Goal: Information Seeking & Learning: Learn about a topic

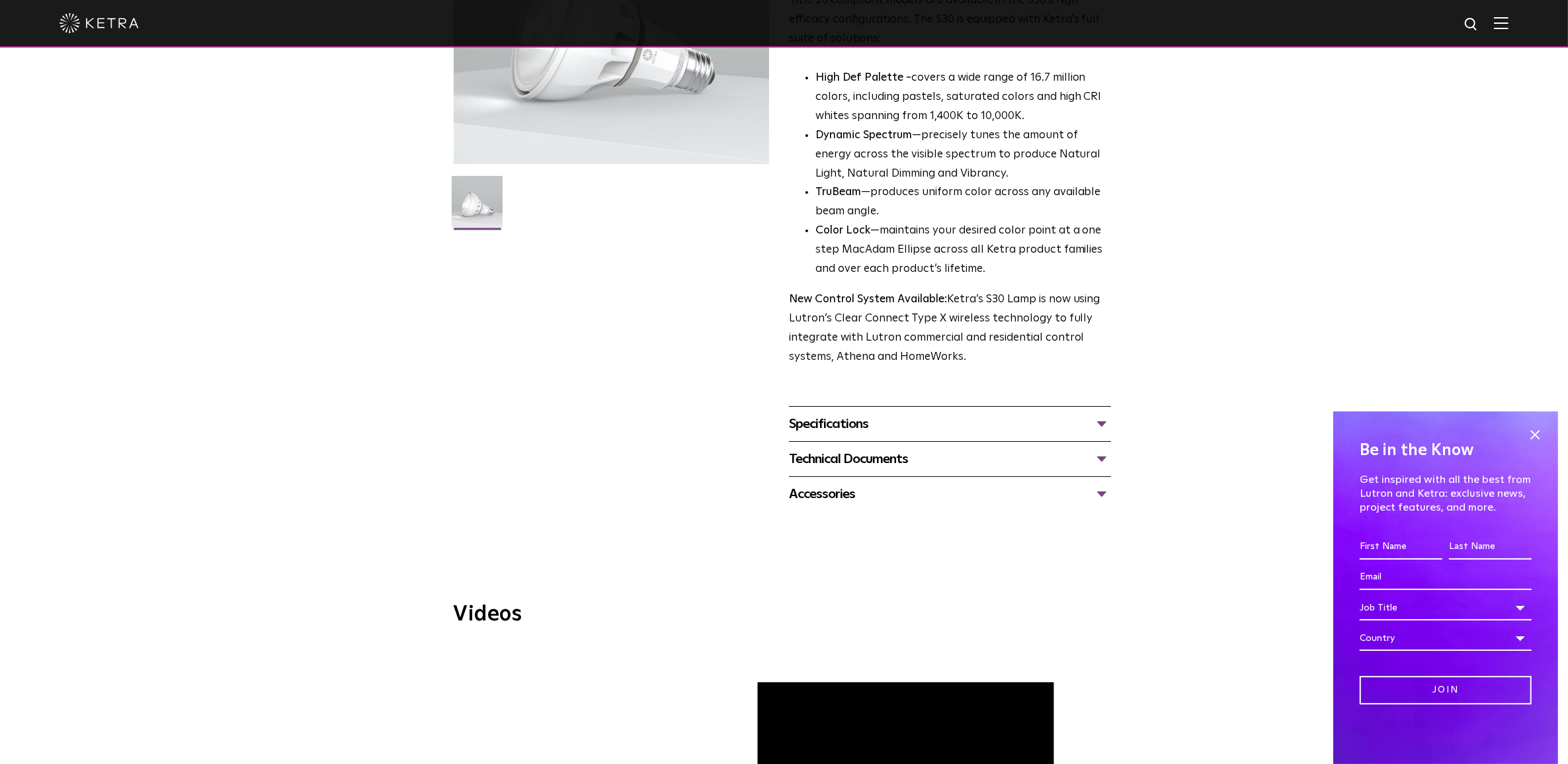
click at [962, 423] on div "Specifications" at bounding box center [950, 423] width 322 height 21
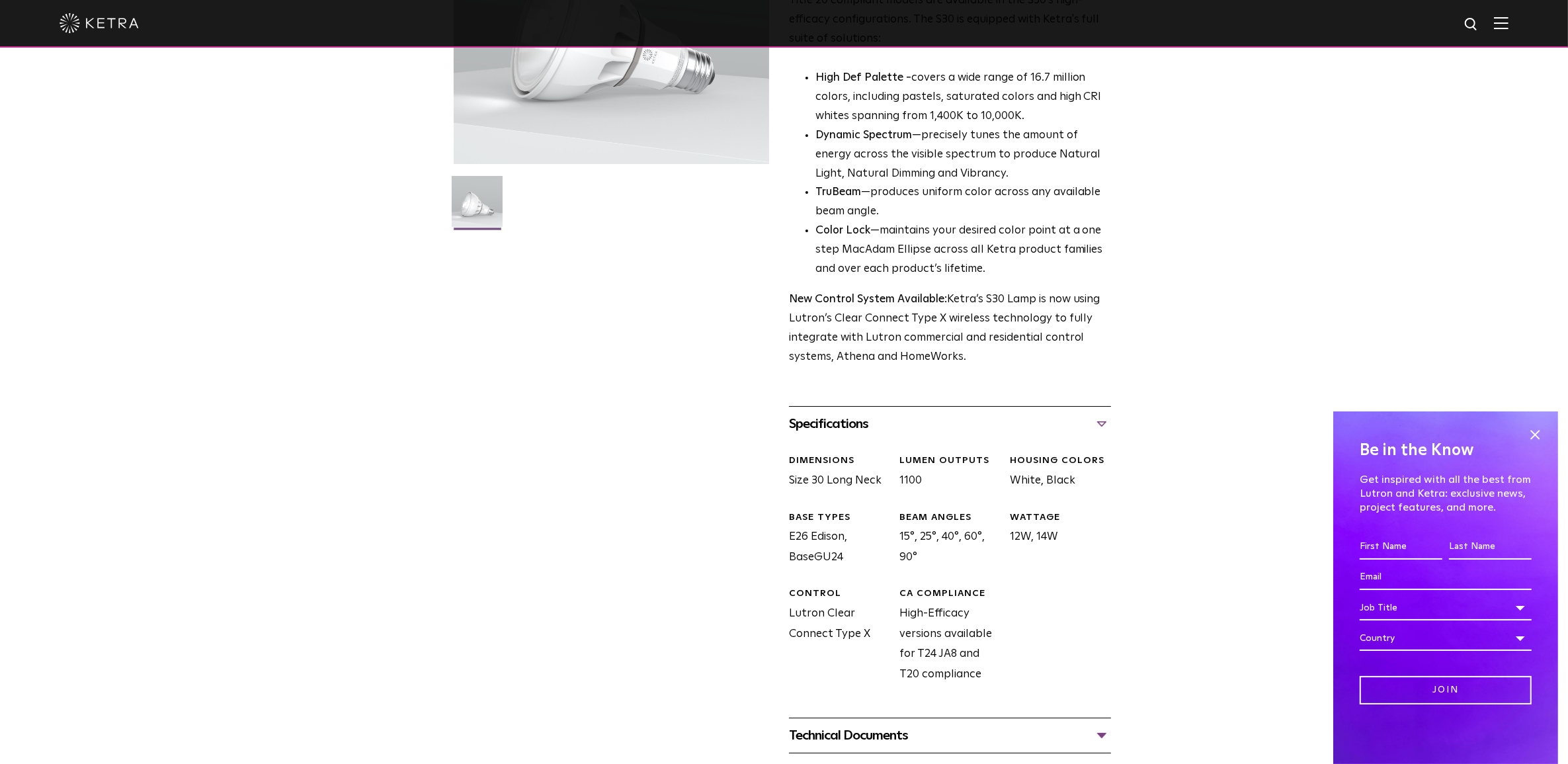
click at [962, 423] on div "Specifications" at bounding box center [950, 423] width 322 height 21
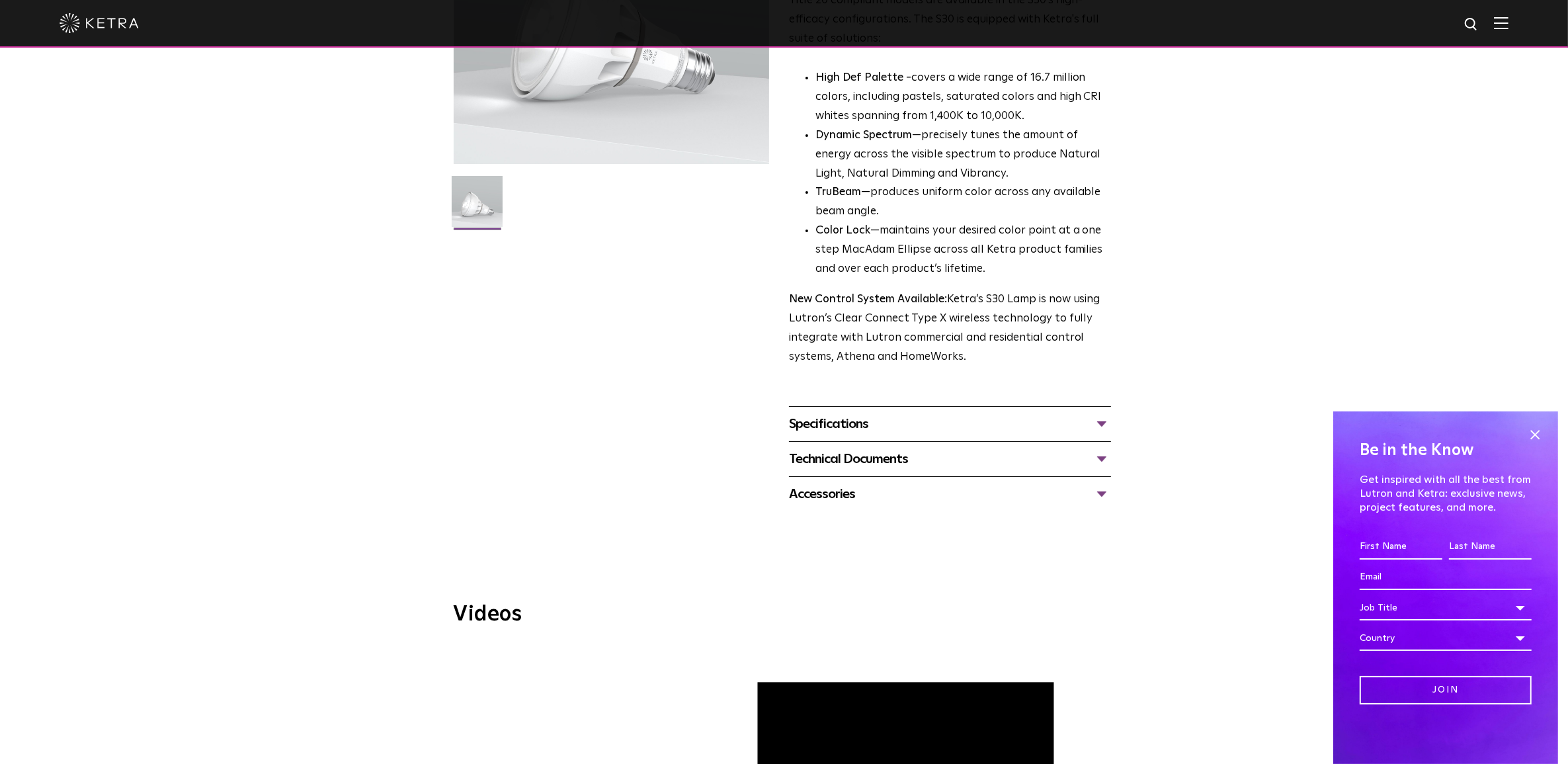
click at [909, 464] on div "Technical Documents" at bounding box center [950, 459] width 322 height 21
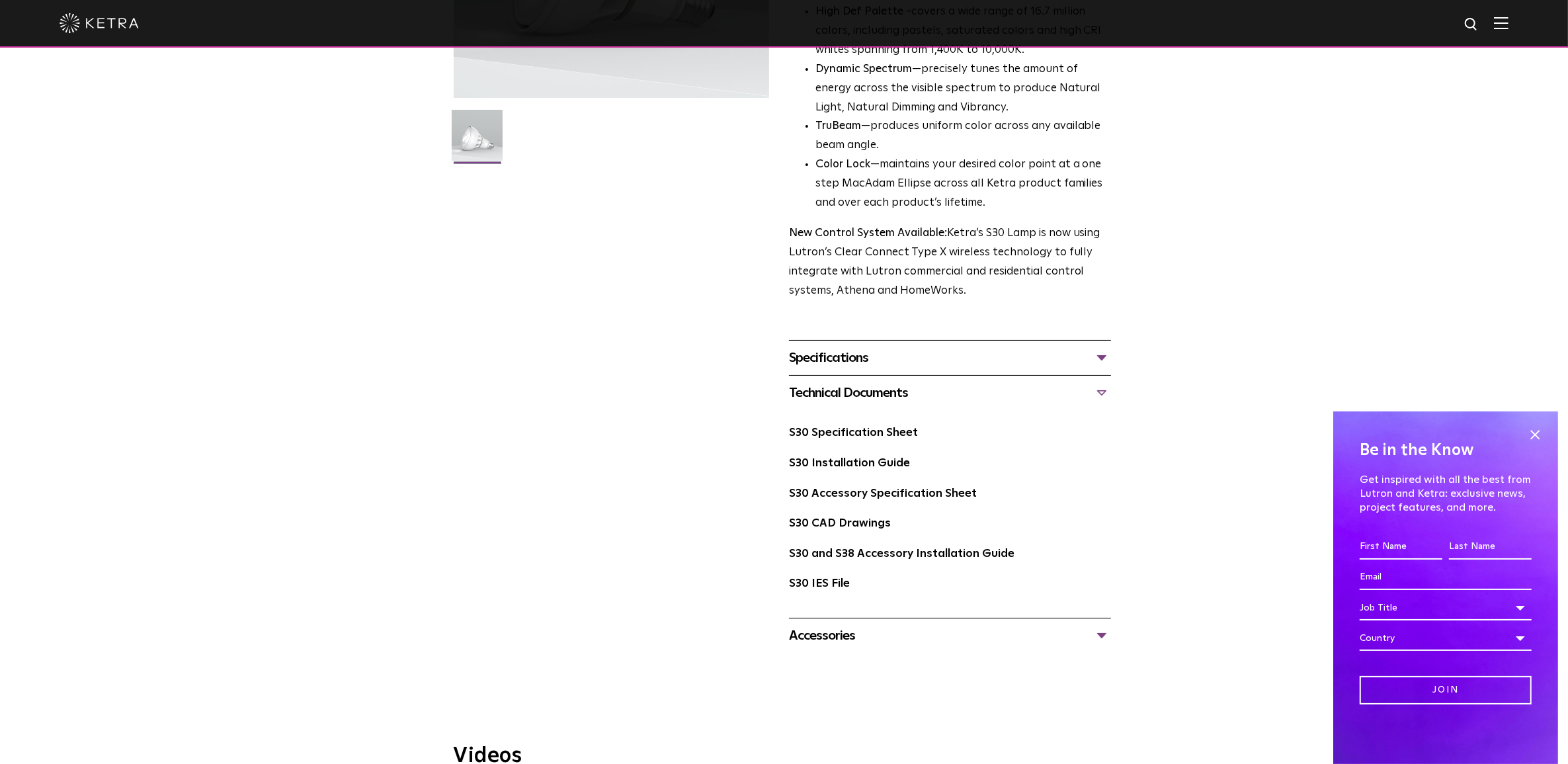
scroll to position [413, 0]
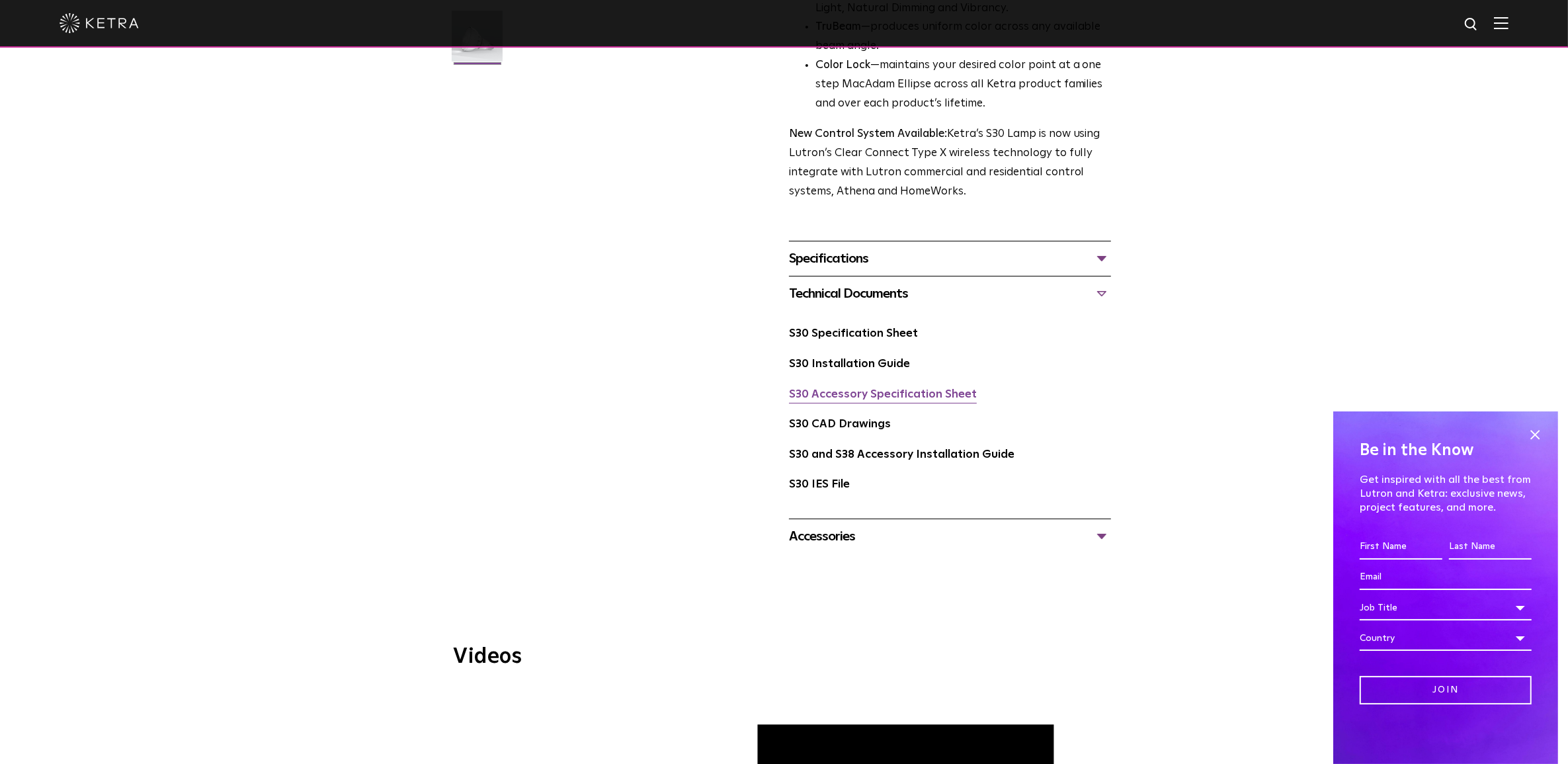
click at [888, 398] on link "S30 Accessory Specification Sheet" at bounding box center [883, 395] width 188 height 11
click at [834, 332] on link "S30 Specification Sheet" at bounding box center [853, 334] width 129 height 11
click at [843, 536] on div "Accessories" at bounding box center [950, 536] width 322 height 21
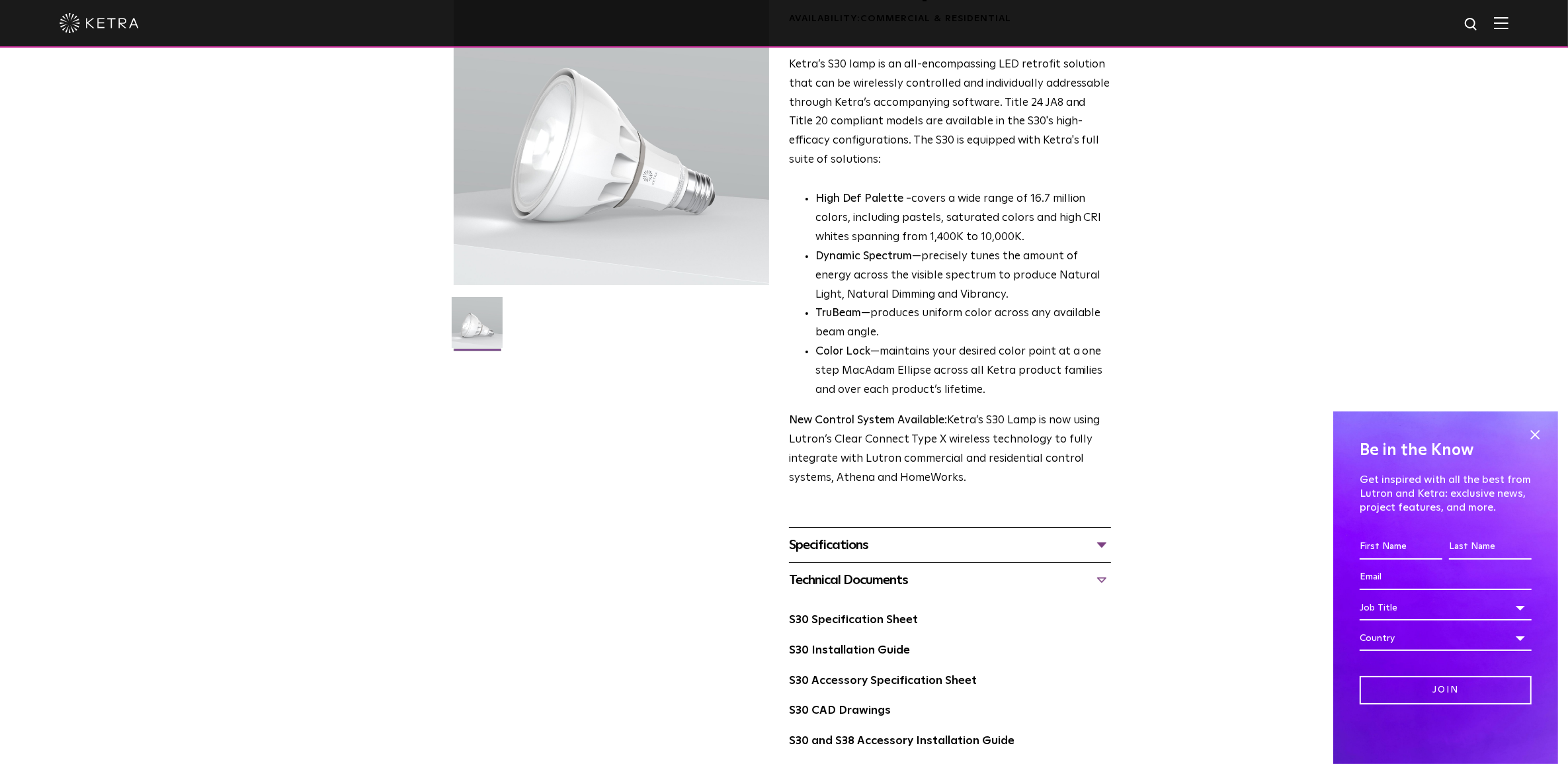
scroll to position [0, 0]
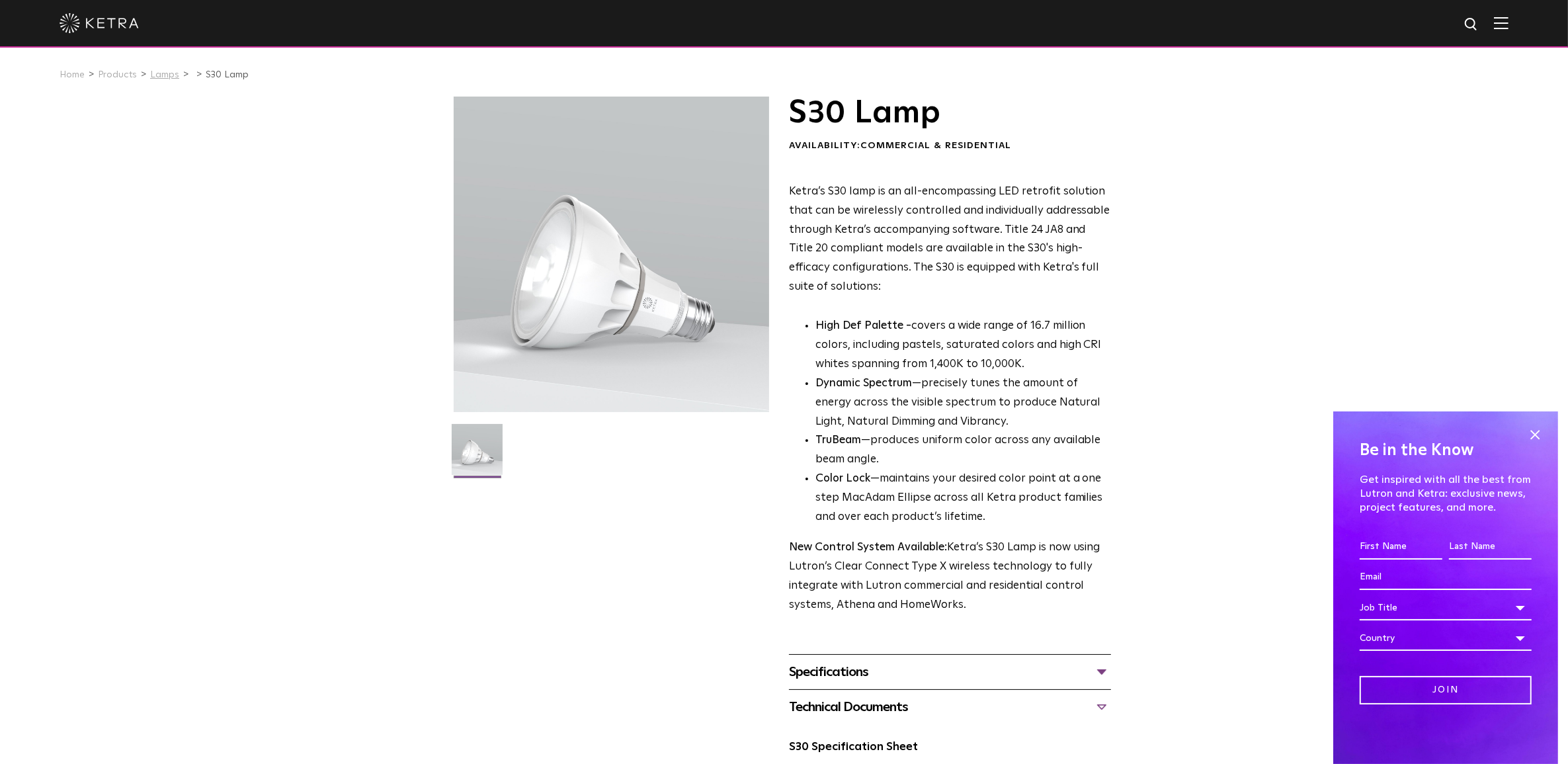
click at [152, 70] on link "Lamps" at bounding box center [165, 75] width 29 height 10
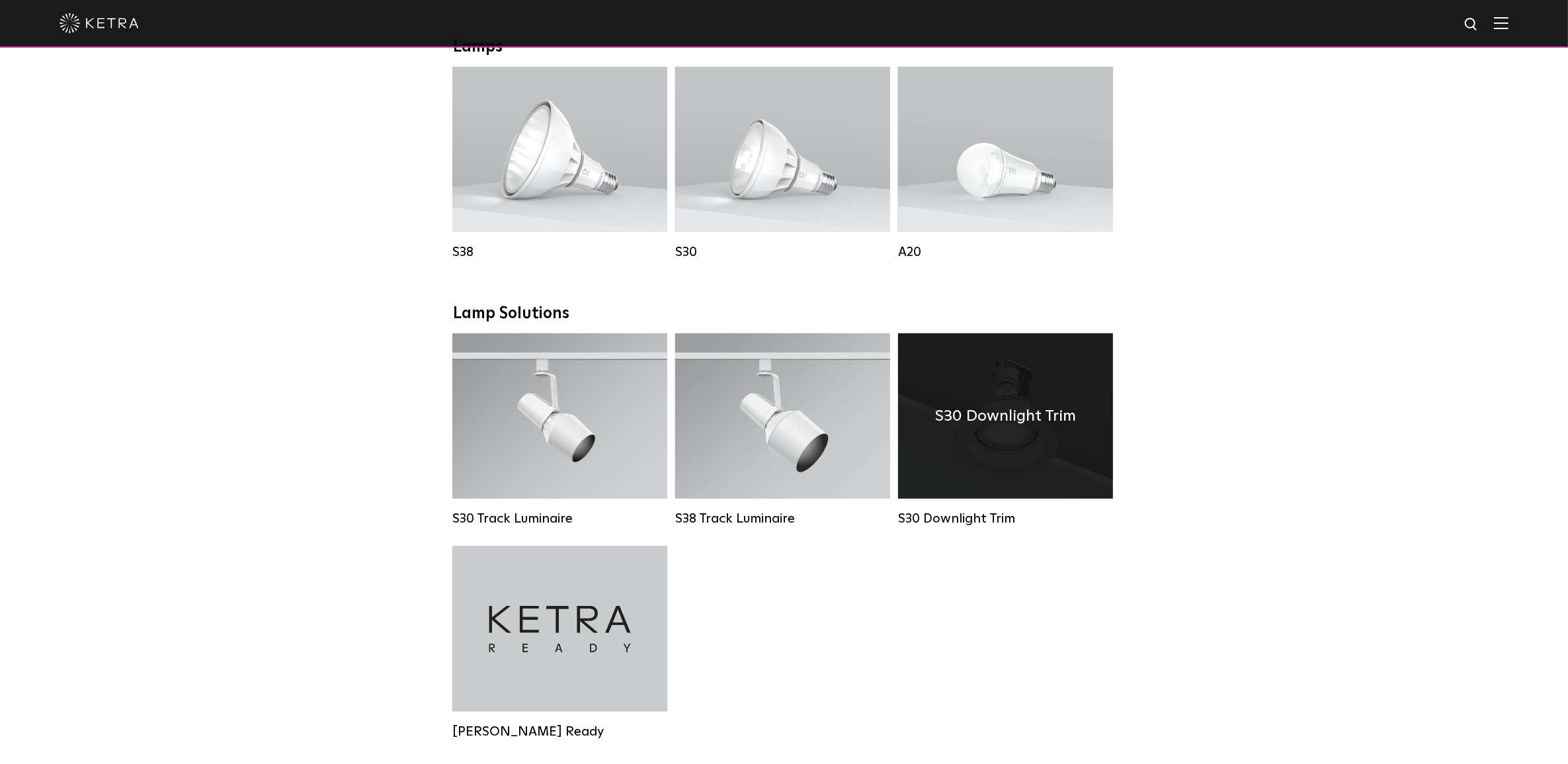
click at [1027, 460] on div "S30 Downlight Trim" at bounding box center [1005, 416] width 215 height 166
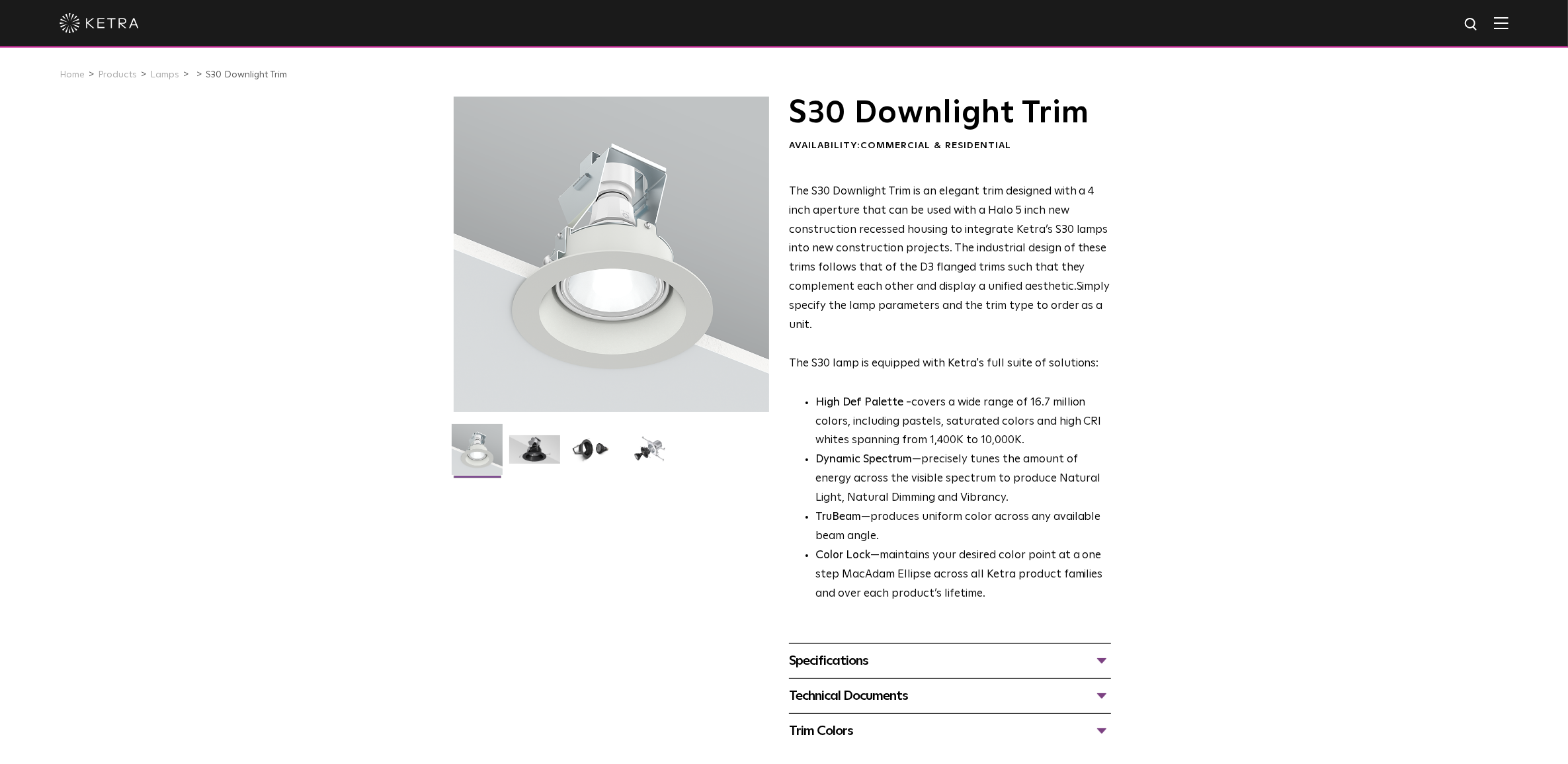
click at [967, 657] on div "Specifications" at bounding box center [950, 661] width 322 height 21
click at [968, 653] on div "Specifications" at bounding box center [950, 661] width 322 height 21
click at [934, 689] on div "Technical Documents" at bounding box center [950, 696] width 322 height 21
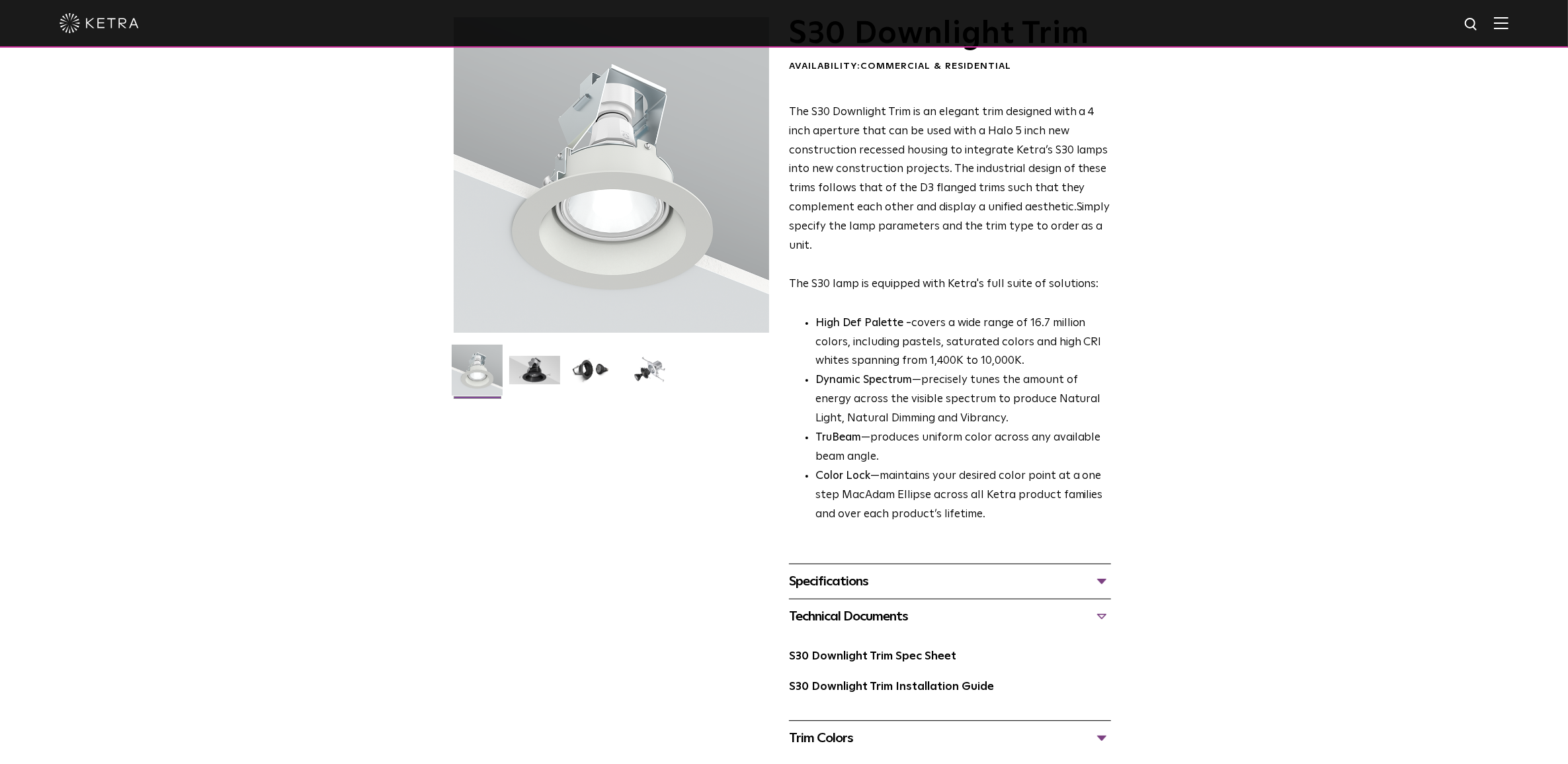
scroll to position [166, 0]
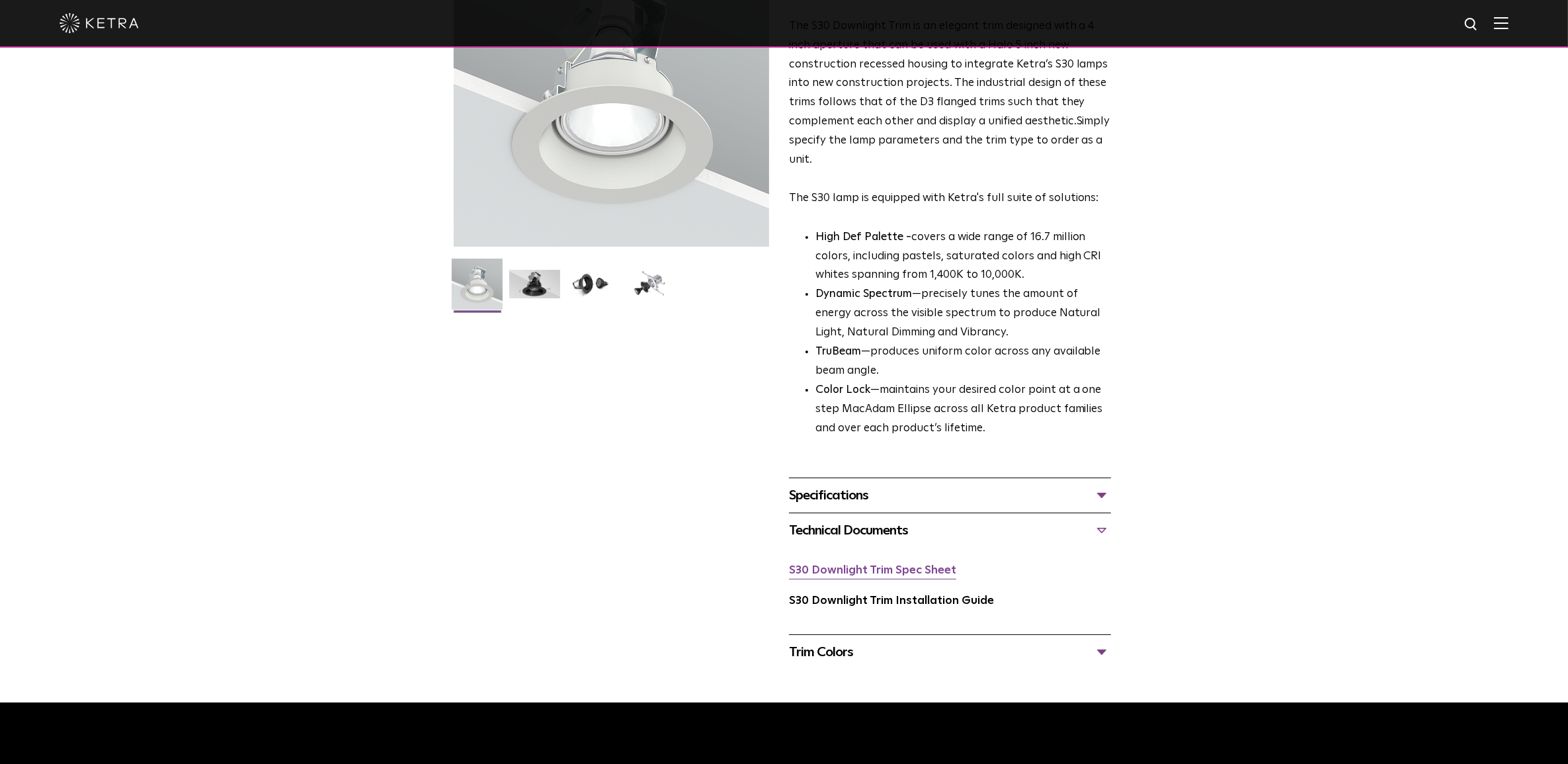
click at [901, 573] on link "S30 Downlight Trim Spec Sheet" at bounding box center [873, 570] width 168 height 11
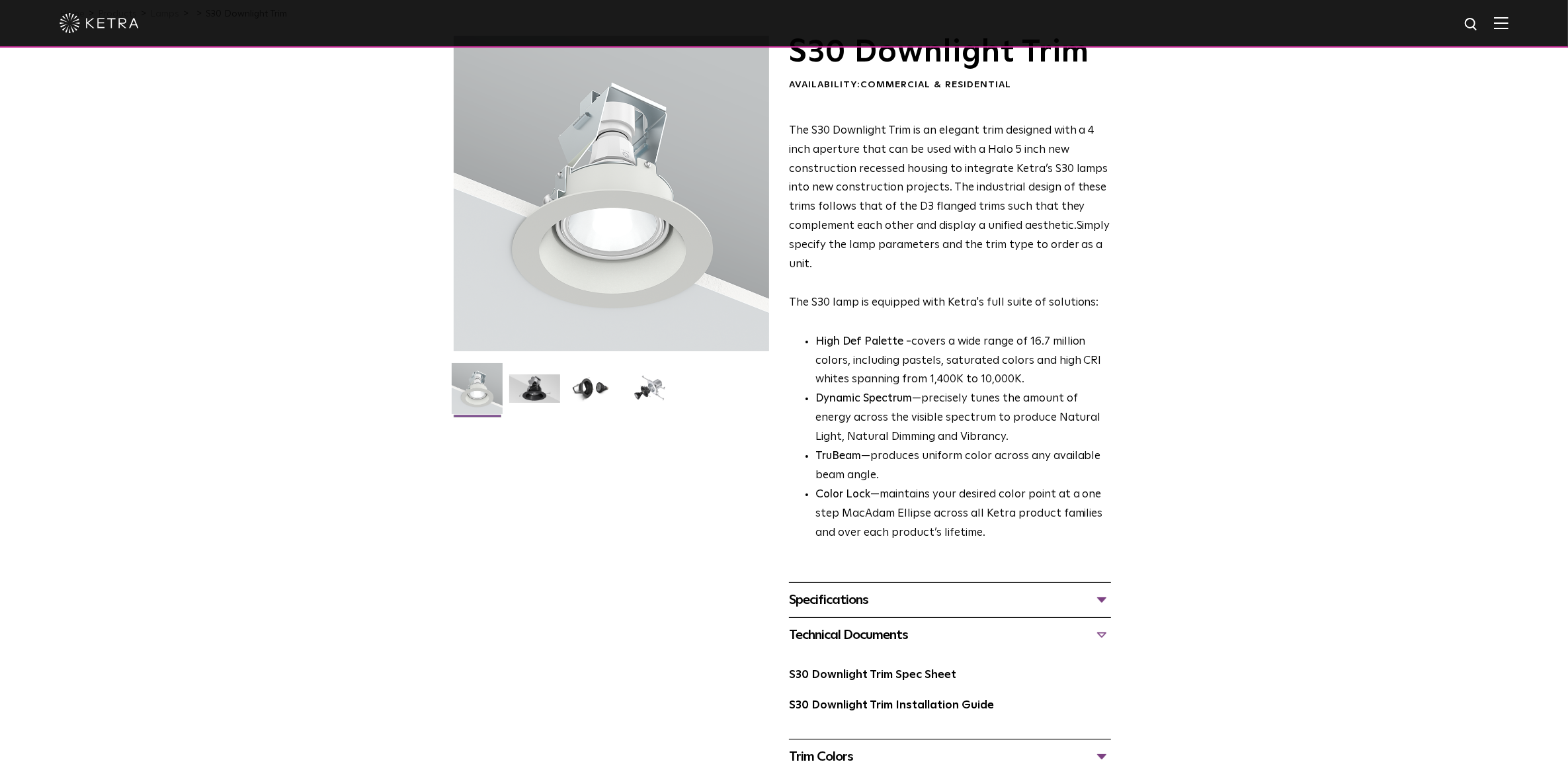
scroll to position [0, 0]
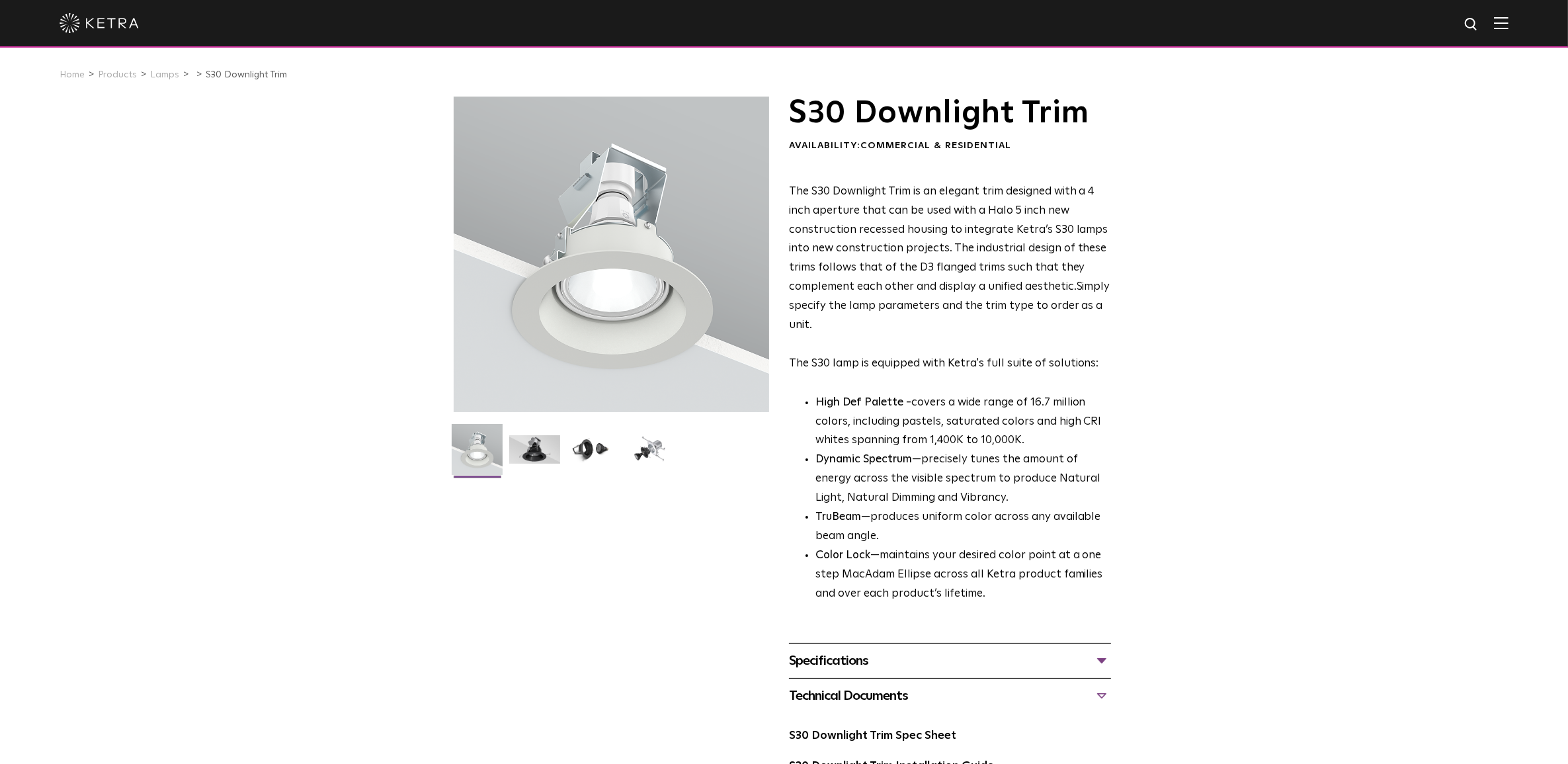
click at [157, 88] on div "Home Products Lamps S30 Downlight Trim" at bounding box center [784, 75] width 1568 height 44
click at [157, 75] on link "Lamps" at bounding box center [165, 75] width 29 height 10
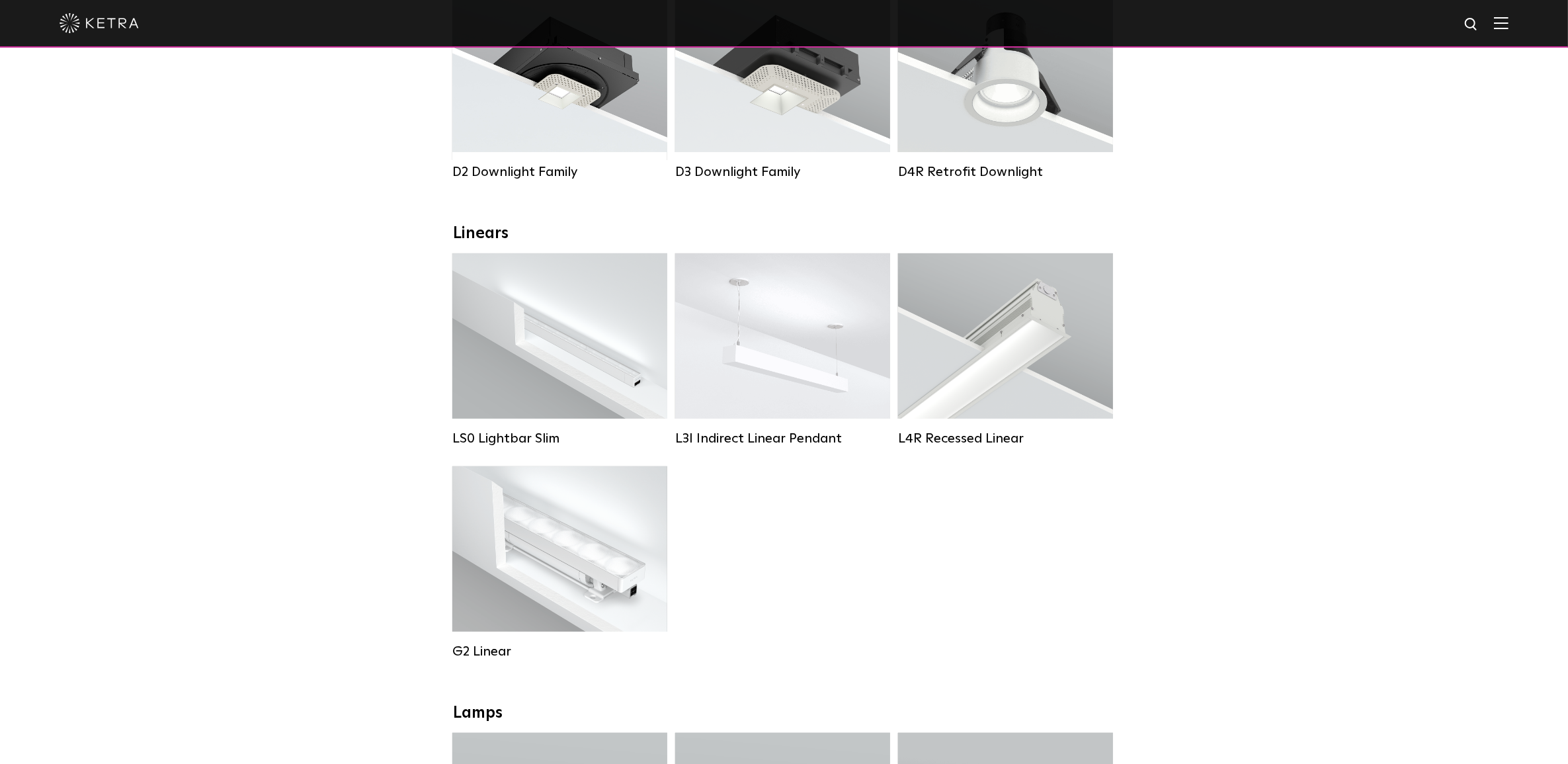
scroll to position [62, 0]
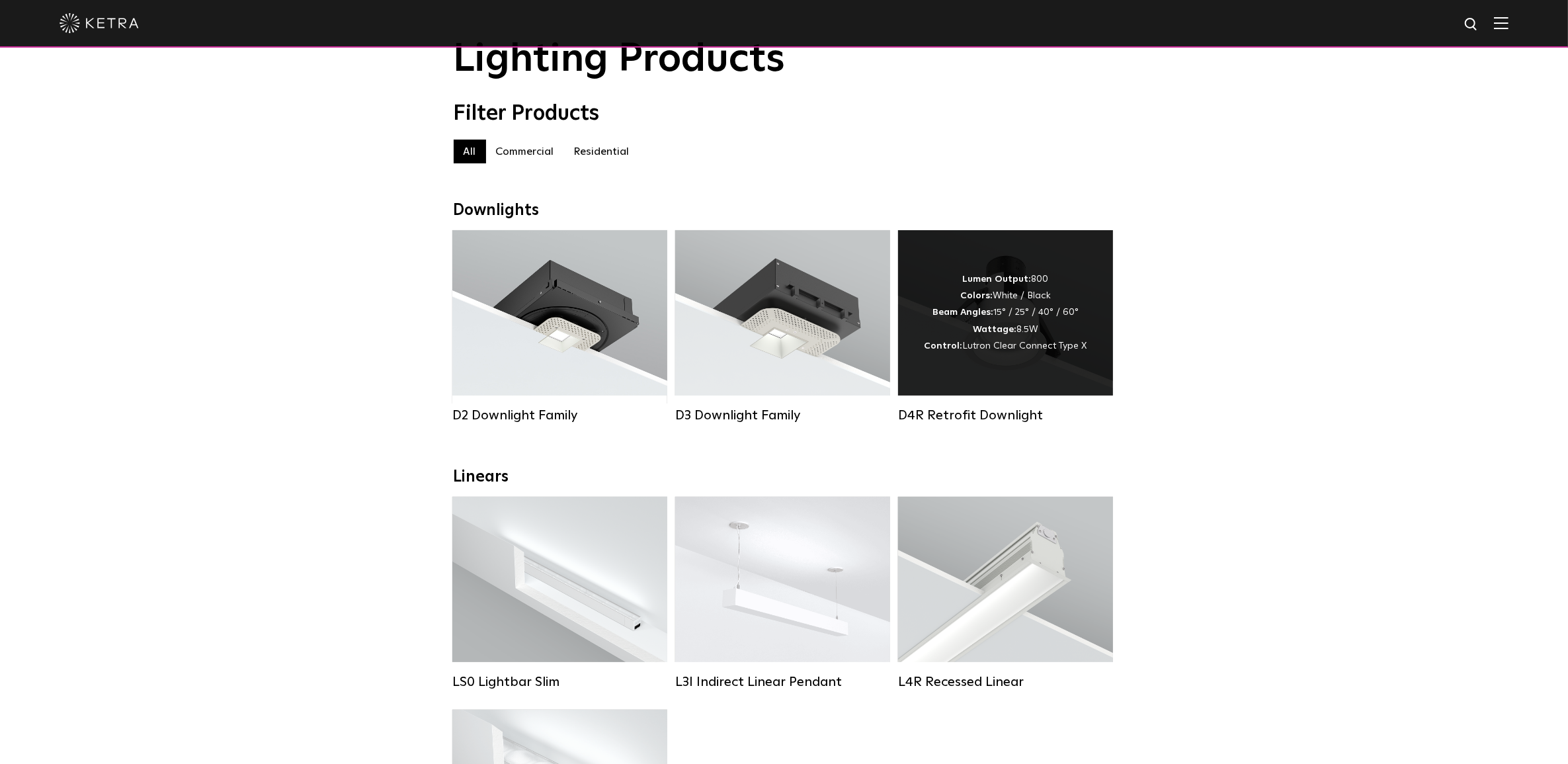
click at [911, 382] on div "Lumen Output: 800 Colors: White / Black Beam Angles: 15° / 25° / 40° / 60° Watt…" at bounding box center [1005, 313] width 215 height 166
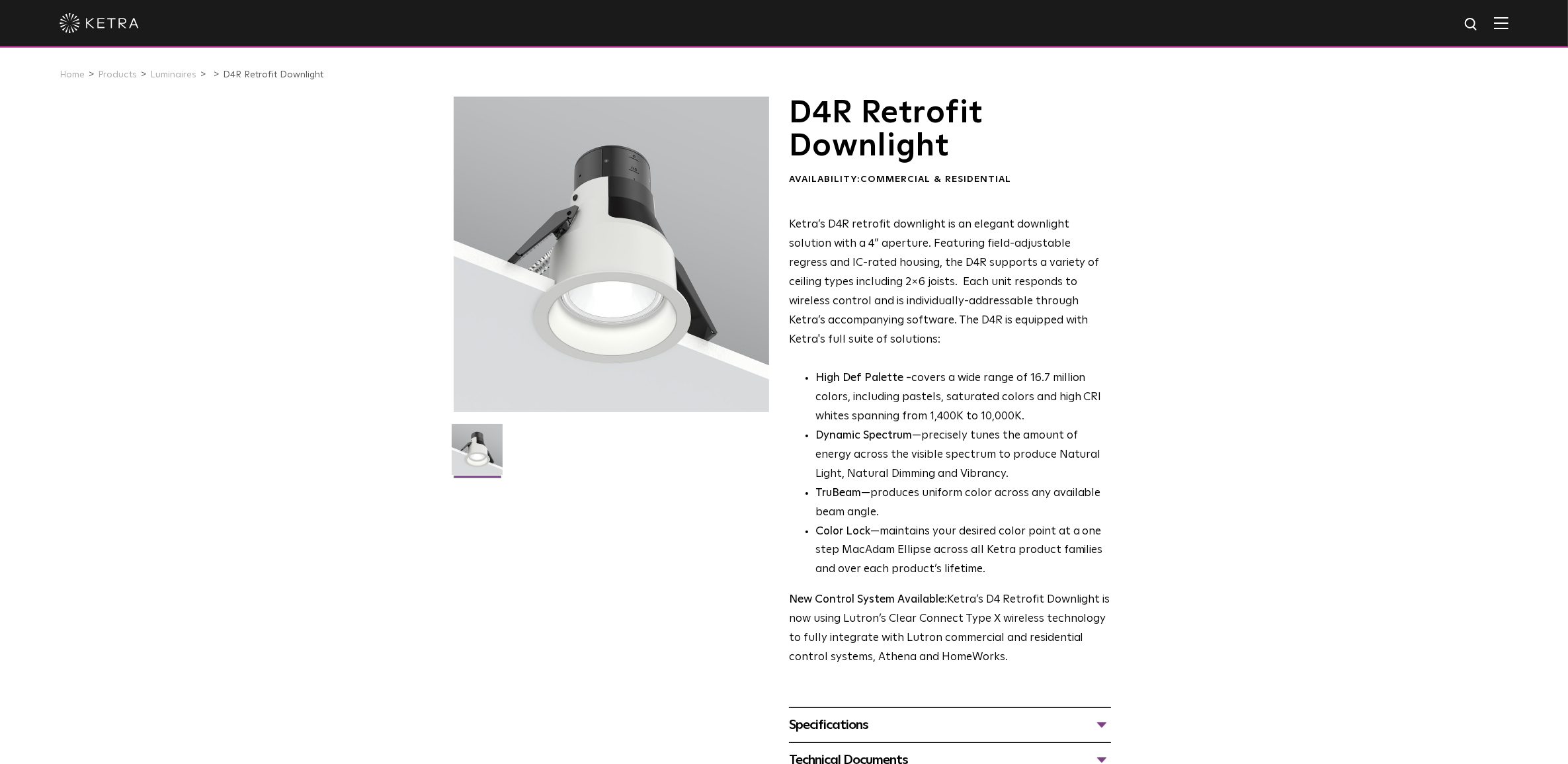
scroll to position [248, 0]
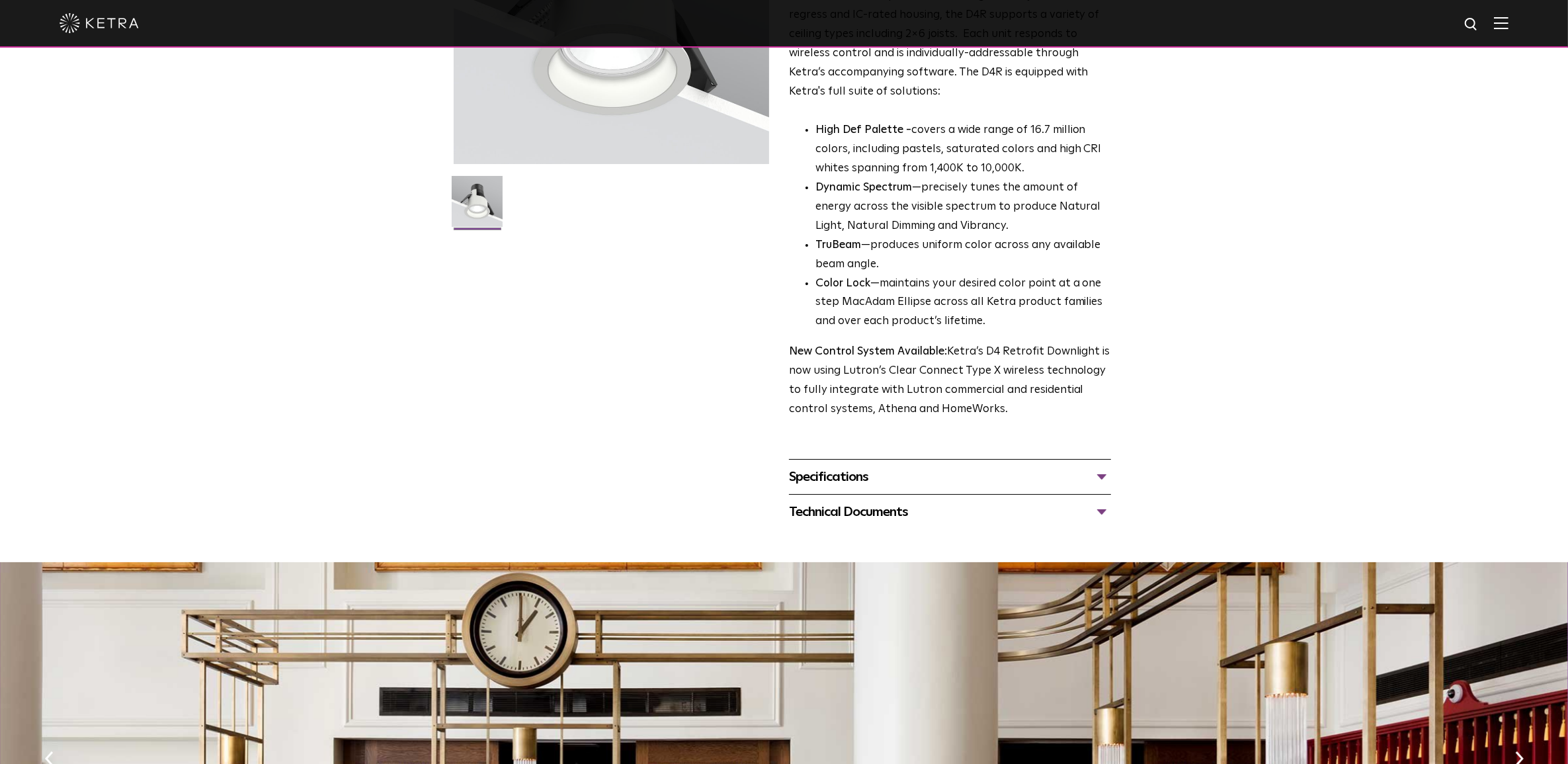
click at [860, 460] on div "Specifications LUMEN OUTPUTS 800 Beam Angles 15, 25, 40, 60, 90 CONTROL Lutron …" at bounding box center [950, 476] width 322 height 35
click at [856, 466] on div "Specifications" at bounding box center [950, 477] width 322 height 21
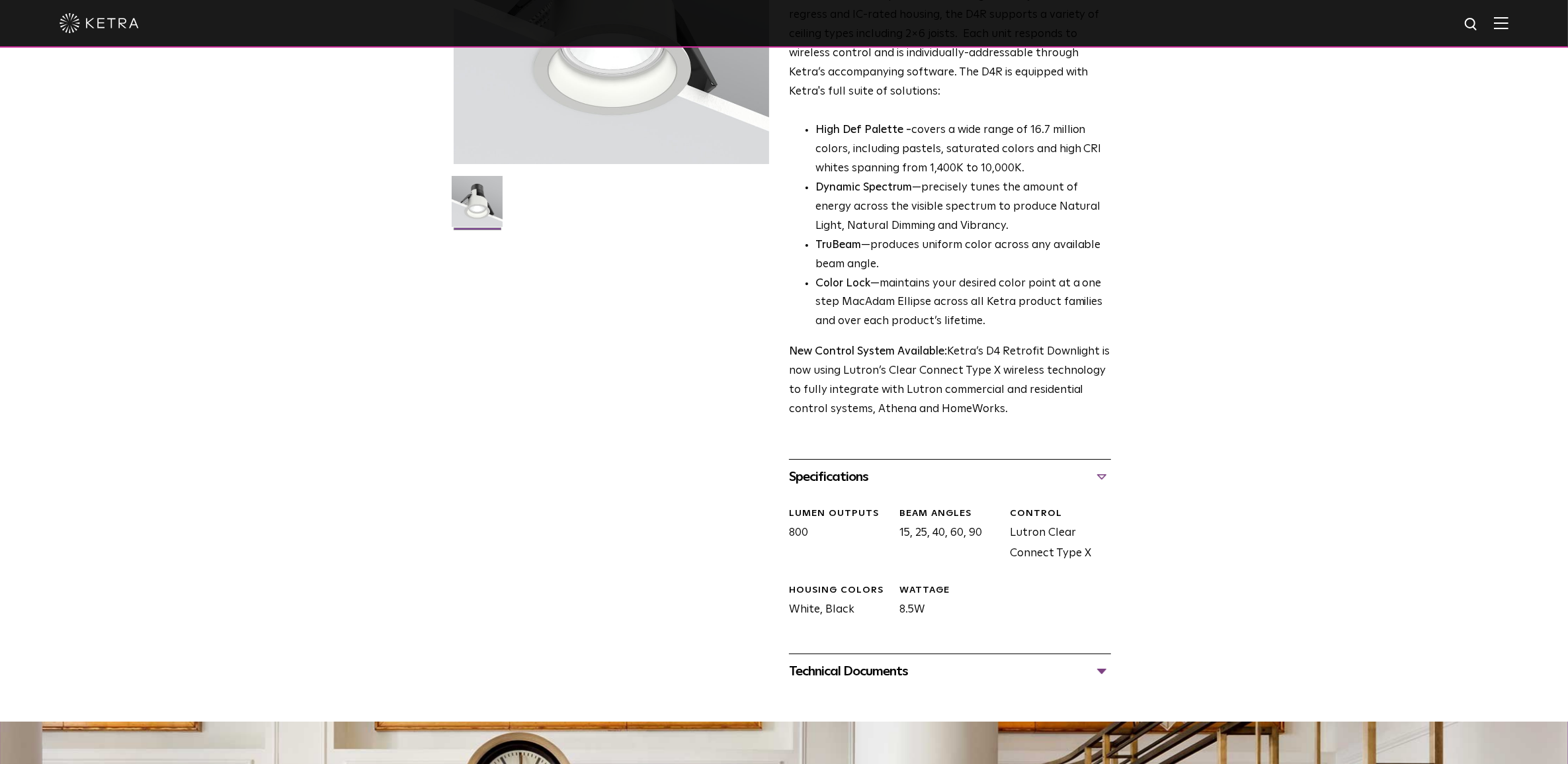
click at [845, 672] on div "Technical Documents" at bounding box center [950, 671] width 322 height 21
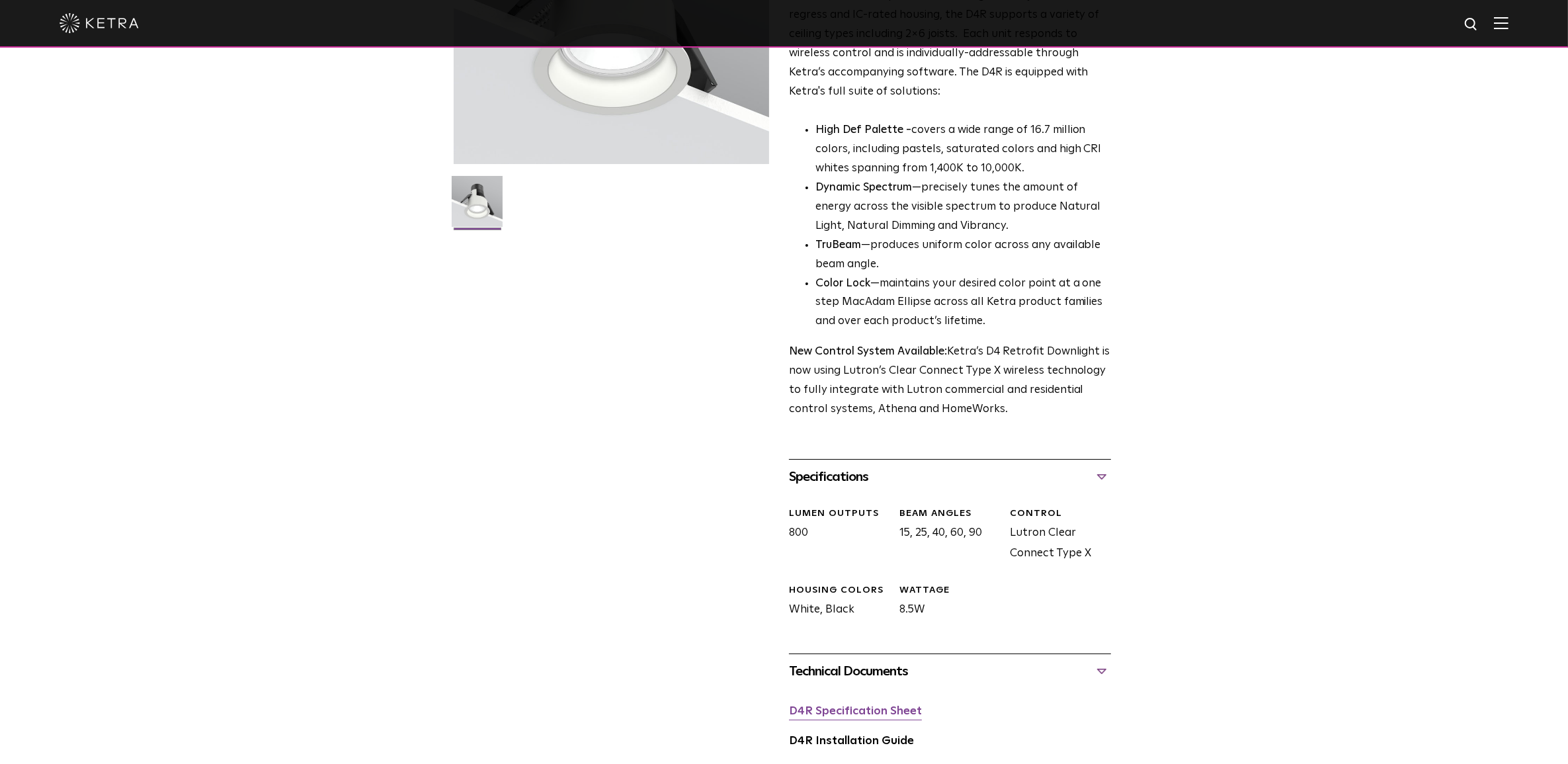
click at [838, 714] on link "D4R Specification Sheet" at bounding box center [855, 711] width 133 height 11
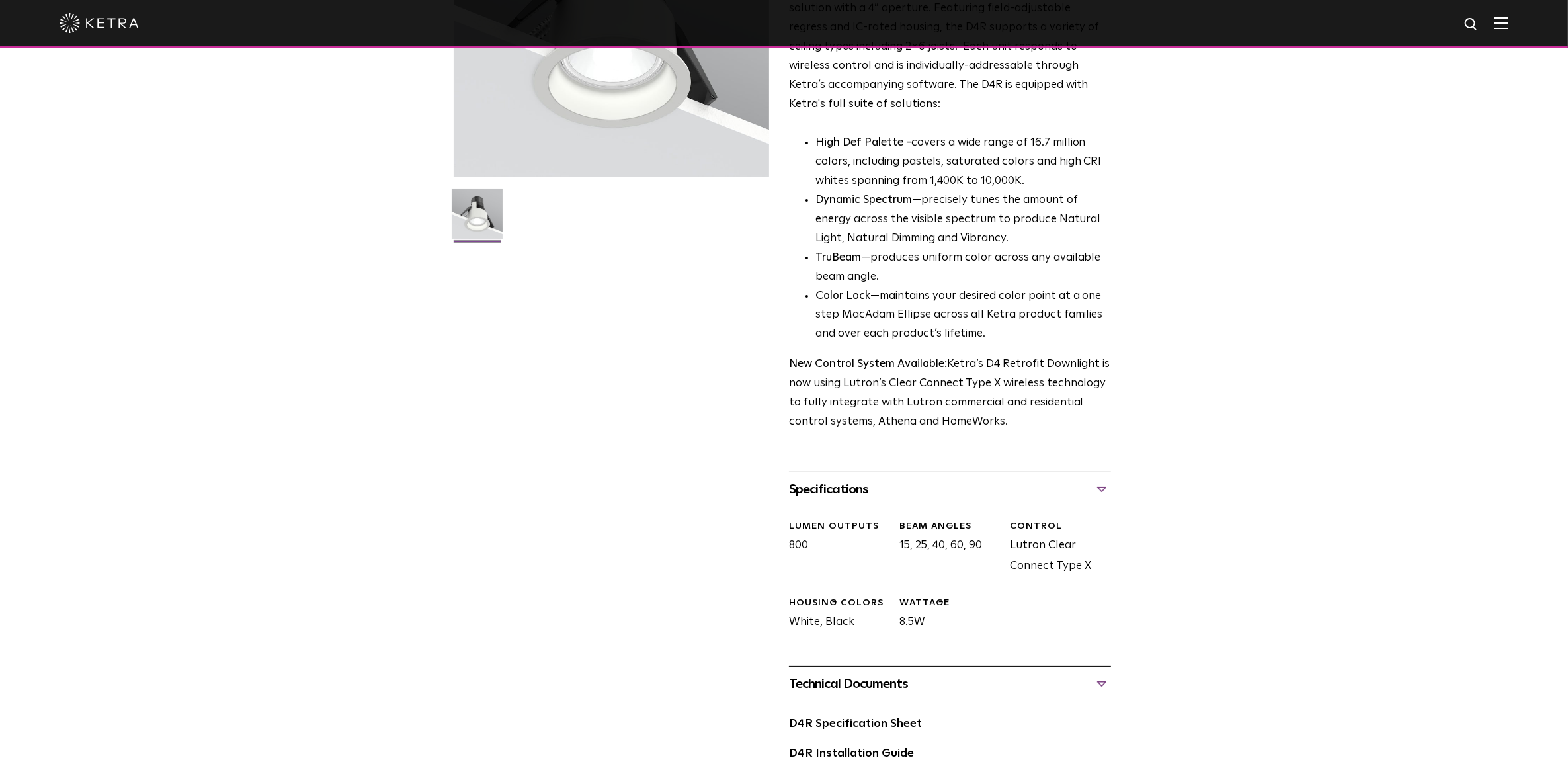
scroll to position [0, 0]
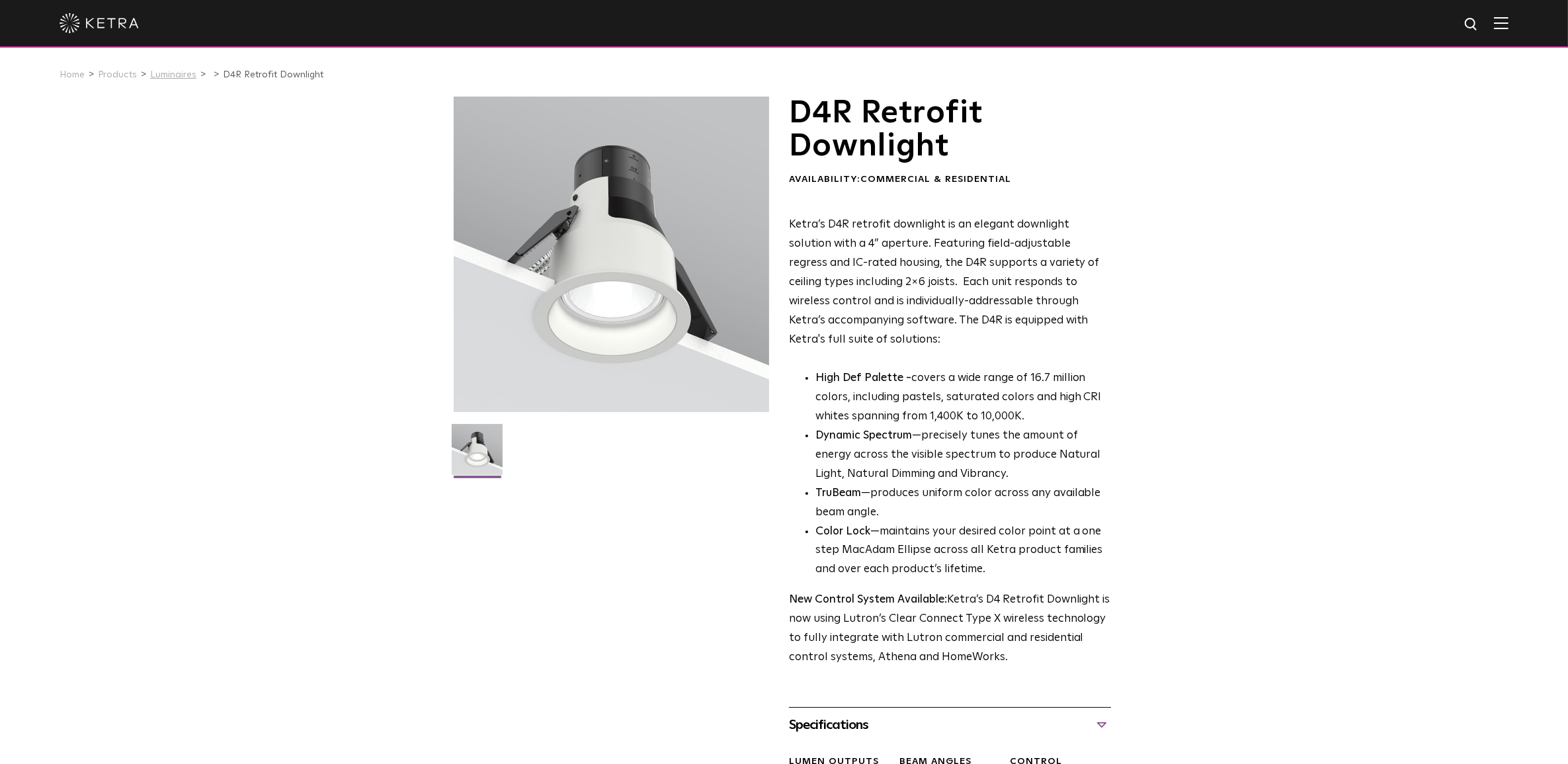
click at [156, 73] on link "Luminaires" at bounding box center [174, 75] width 46 height 10
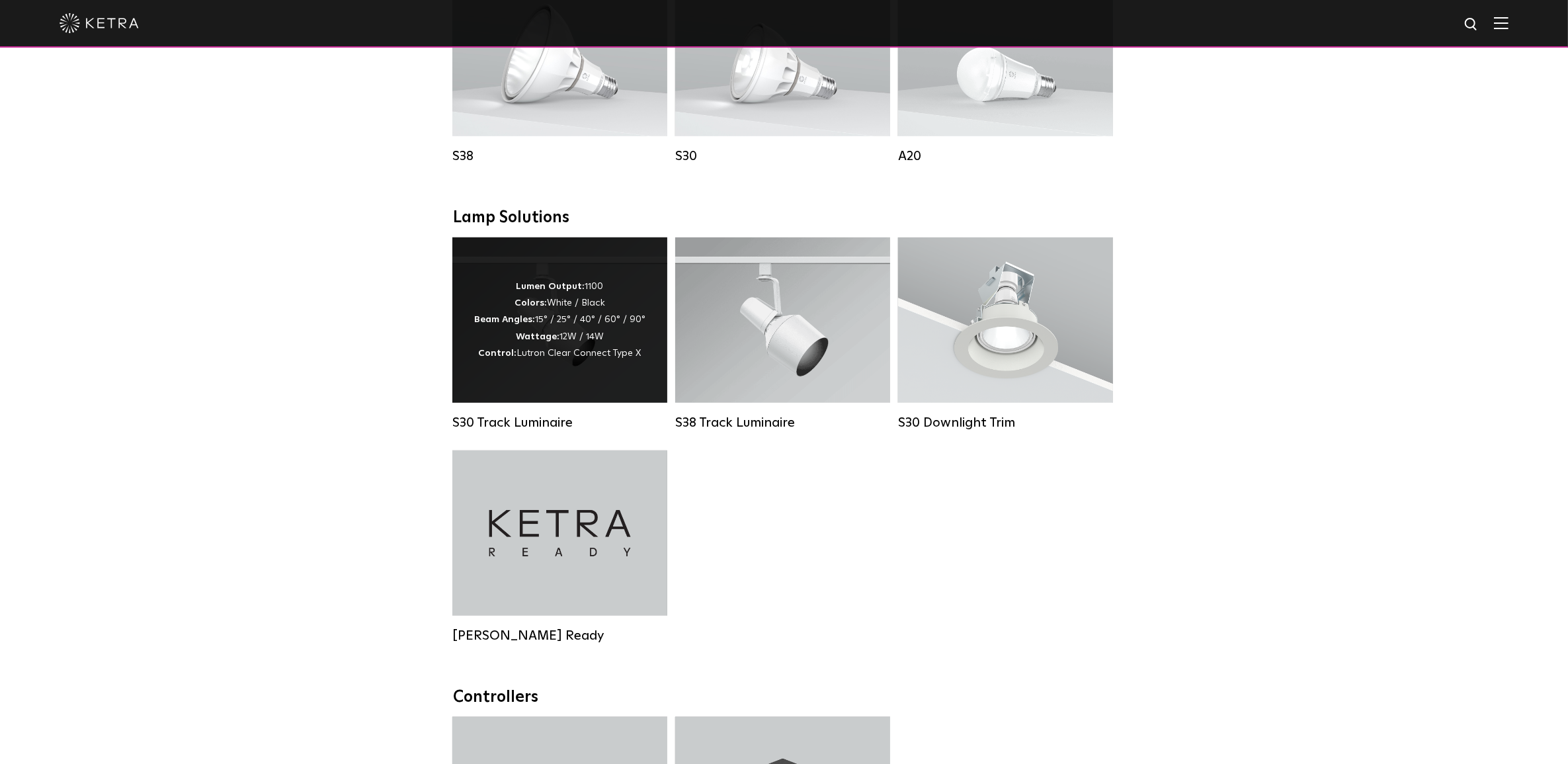
scroll to position [1075, 0]
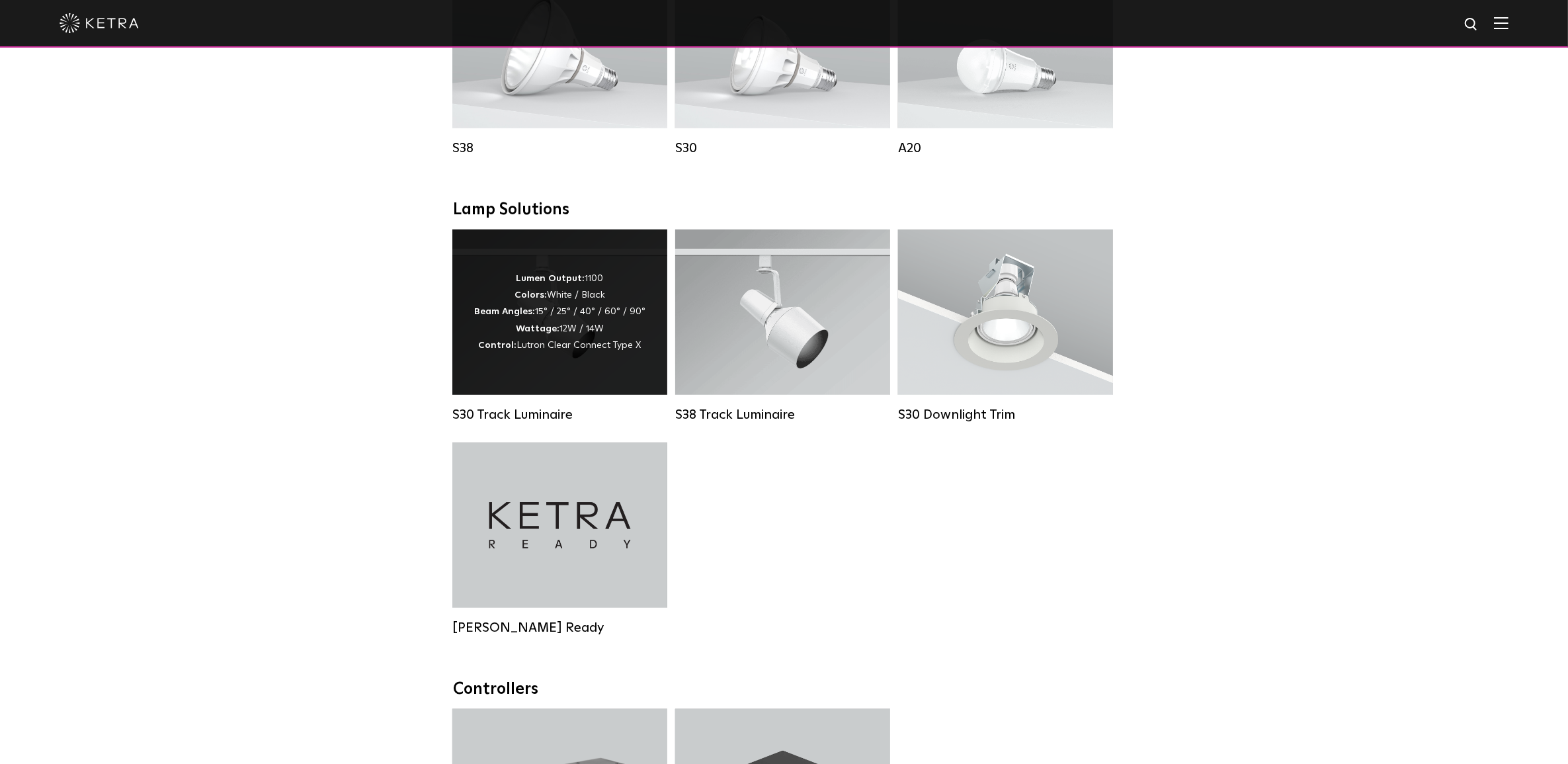
click at [609, 350] on span "Lutron Clear Connect Type X" at bounding box center [579, 345] width 124 height 10
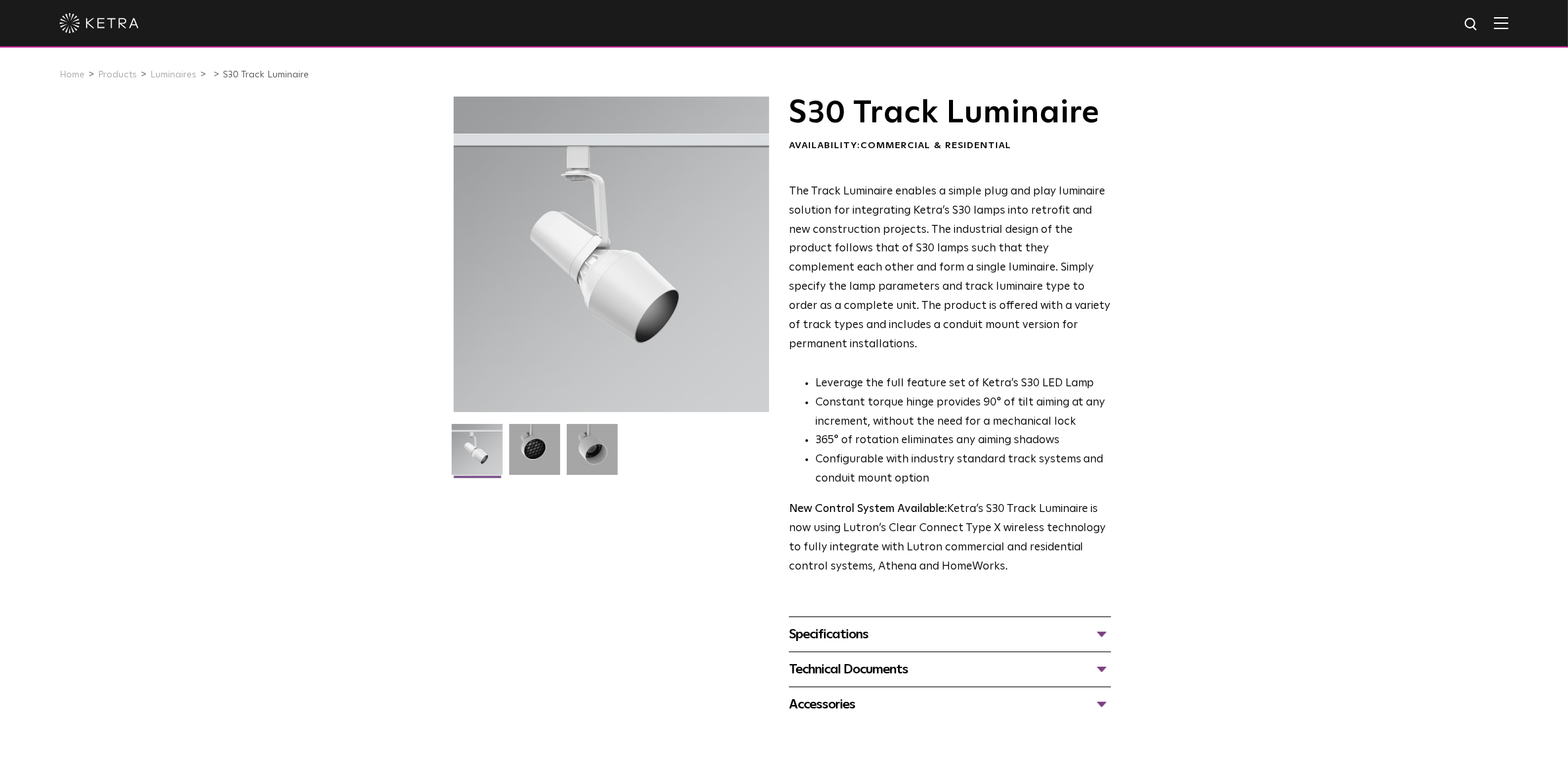
click at [894, 659] on div "Technical Documents" at bounding box center [950, 669] width 322 height 21
click at [890, 704] on link "S30 Track Luminaire Specification Sheet" at bounding box center [897, 709] width 217 height 11
